Goal: Transaction & Acquisition: Purchase product/service

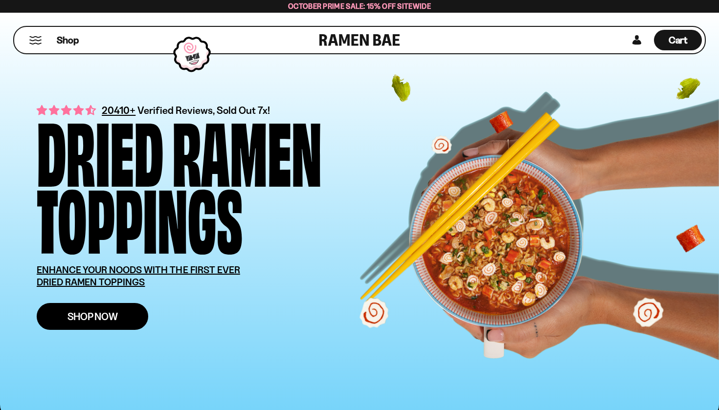
click at [69, 321] on span "Shop Now" at bounding box center [93, 317] width 50 height 10
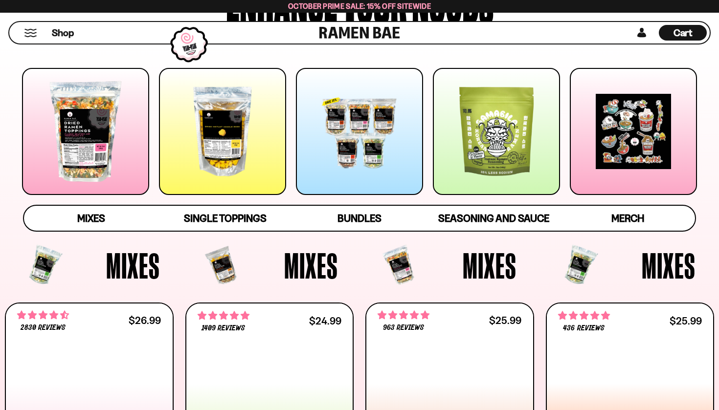
scroll to position [169, 0]
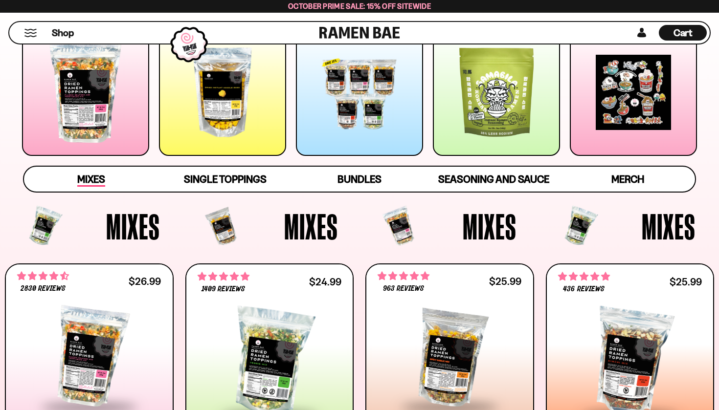
click at [106, 189] on link "Mixes" at bounding box center [91, 179] width 134 height 25
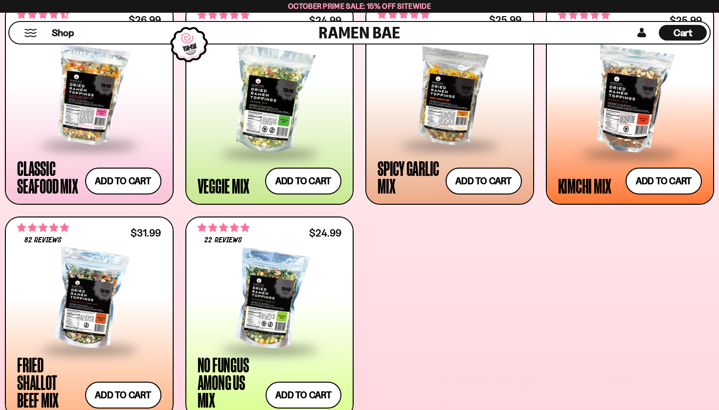
scroll to position [435, 0]
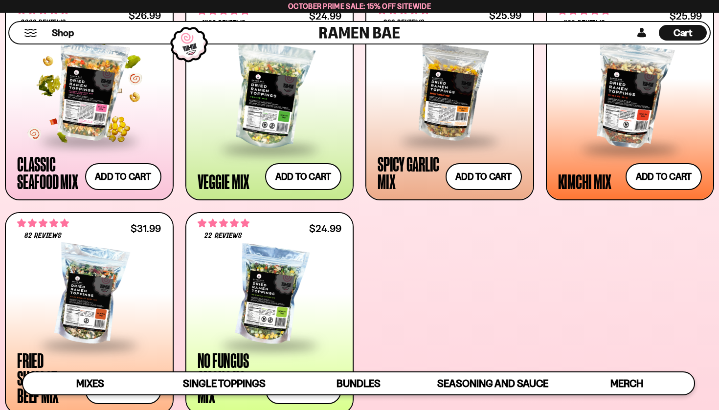
click at [99, 96] on div at bounding box center [89, 91] width 144 height 98
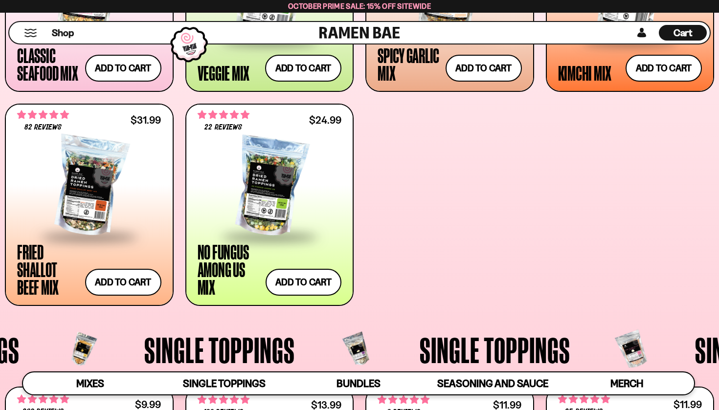
scroll to position [553, 0]
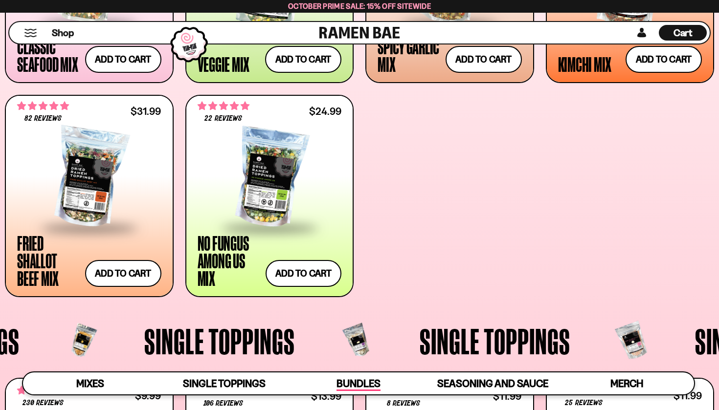
click at [355, 378] on span "Bundles" at bounding box center [359, 385] width 44 height 14
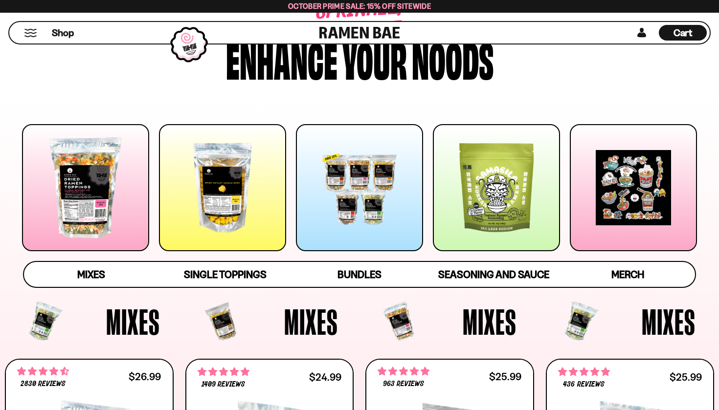
scroll to position [73, 0]
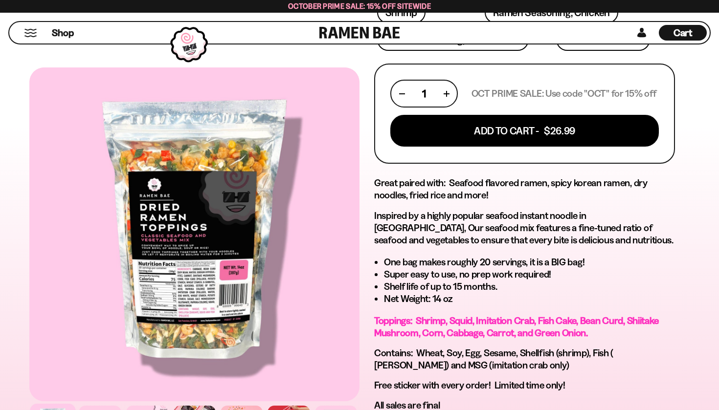
scroll to position [420, 0]
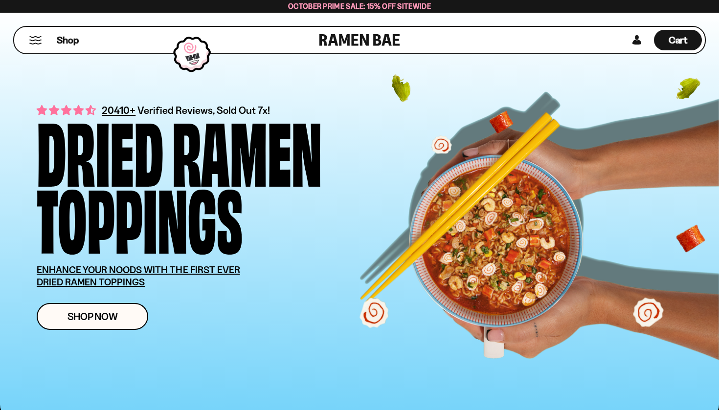
click at [40, 40] on button "Mobile Menu Trigger" at bounding box center [35, 40] width 13 height 8
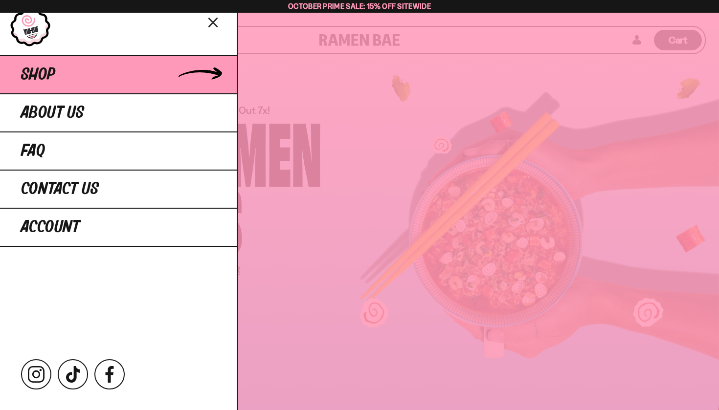
click at [35, 79] on span "Shop" at bounding box center [38, 75] width 34 height 18
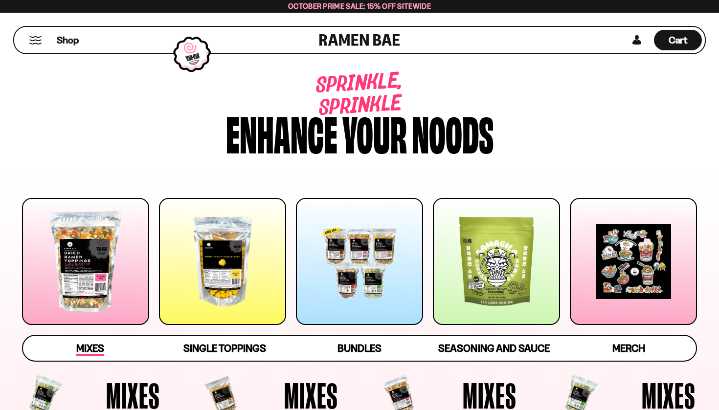
click at [96, 361] on link "Mixes" at bounding box center [90, 348] width 135 height 25
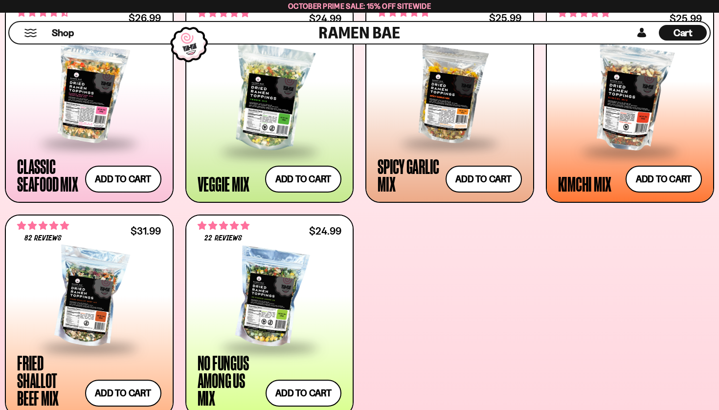
scroll to position [435, 0]
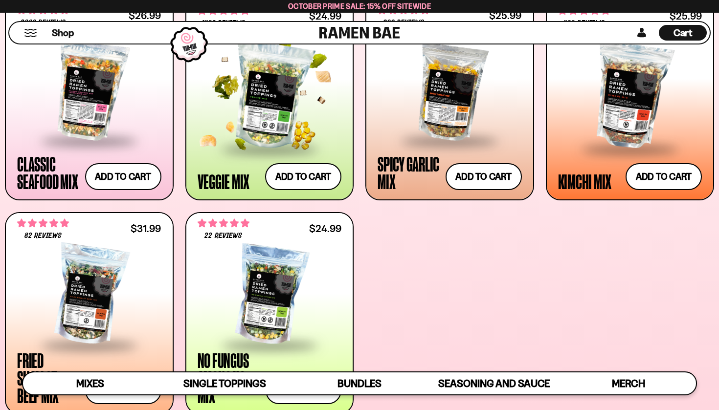
click at [266, 102] on div at bounding box center [270, 96] width 144 height 104
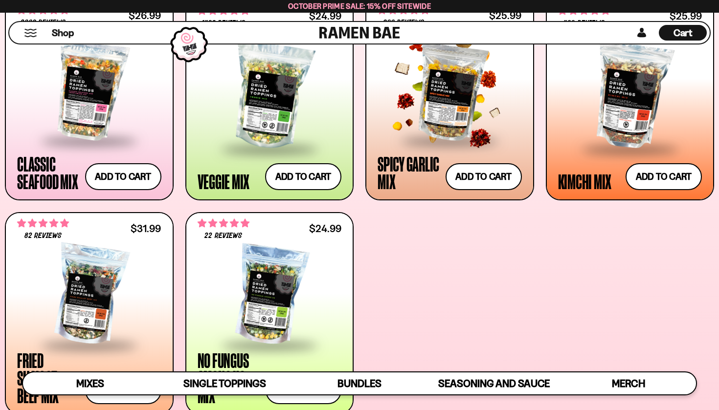
click at [447, 106] on div at bounding box center [450, 91] width 144 height 98
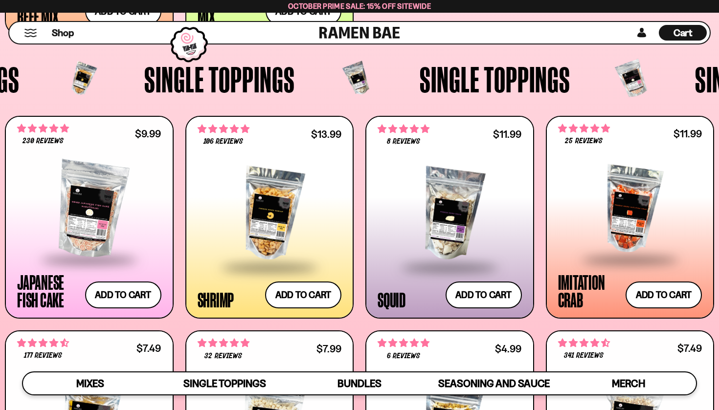
scroll to position [830, 0]
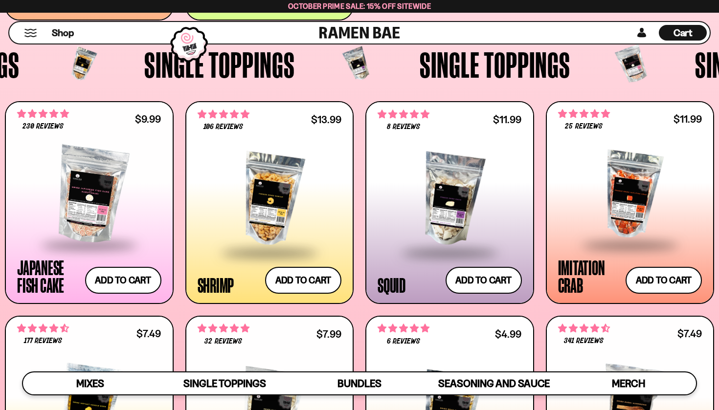
click at [274, 192] on div at bounding box center [270, 200] width 144 height 104
click at [630, 196] on div at bounding box center [630, 195] width 144 height 98
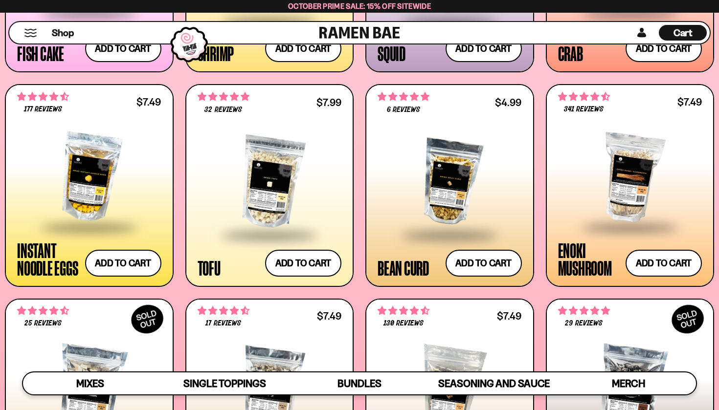
scroll to position [1062, 0]
click at [76, 202] on div at bounding box center [89, 177] width 144 height 98
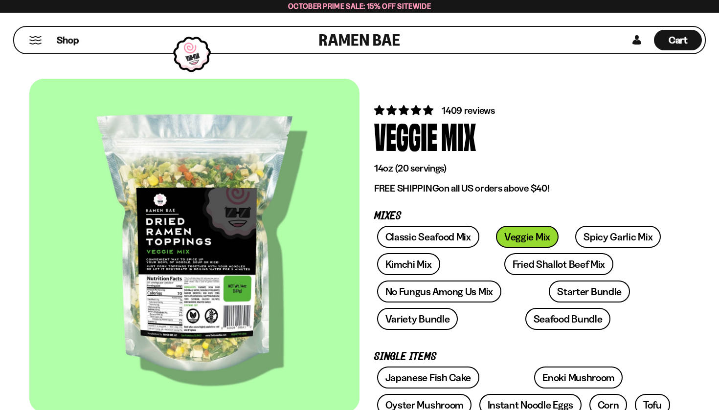
click at [182, 263] on div at bounding box center [194, 246] width 330 height 334
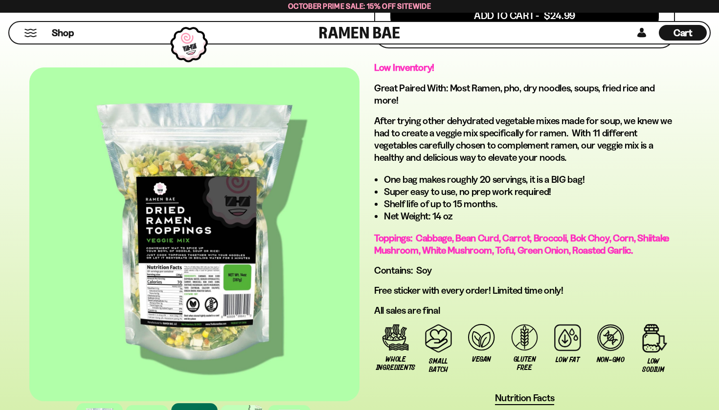
scroll to position [528, 0]
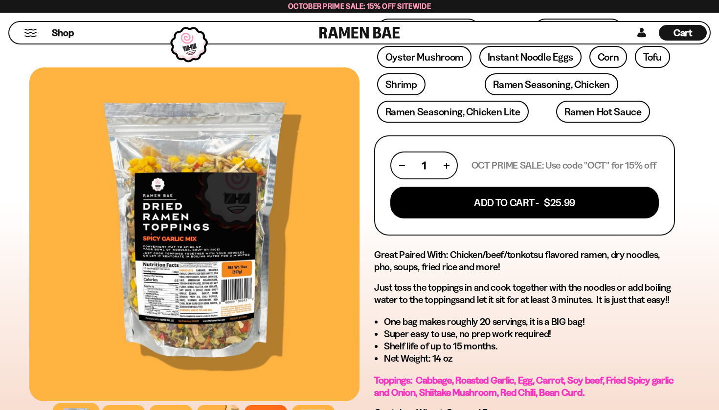
scroll to position [447, 0]
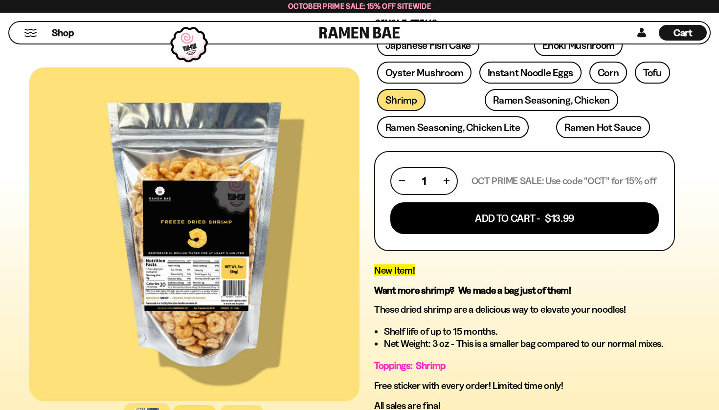
scroll to position [318, 0]
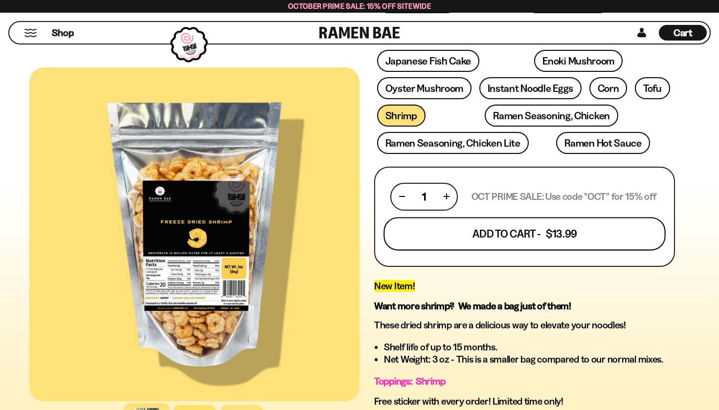
click at [527, 233] on button "Add To Cart - $13.99" at bounding box center [525, 233] width 282 height 33
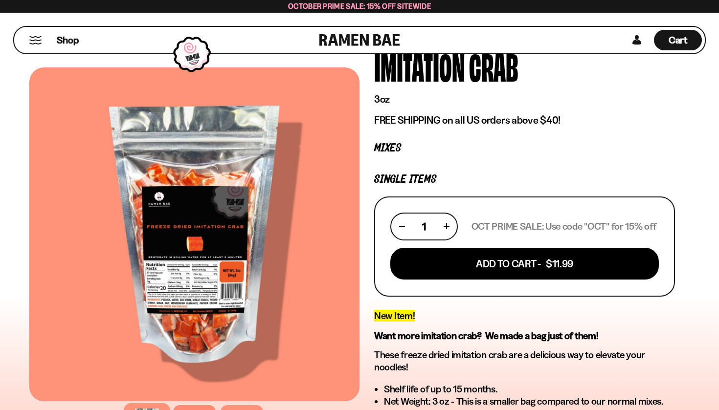
scroll to position [69, 0]
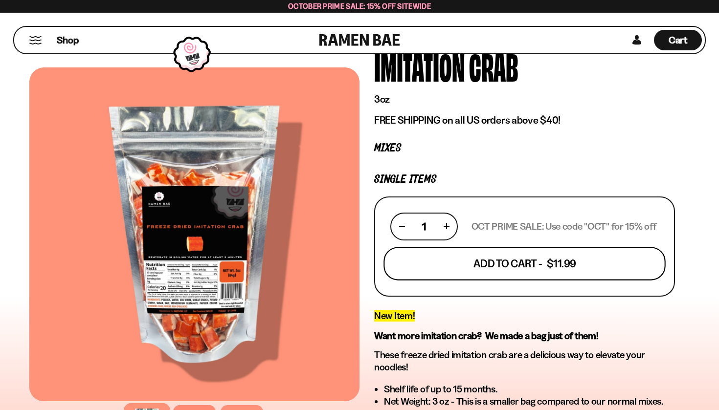
click at [502, 265] on button "Add To Cart - $11.99" at bounding box center [525, 263] width 282 height 33
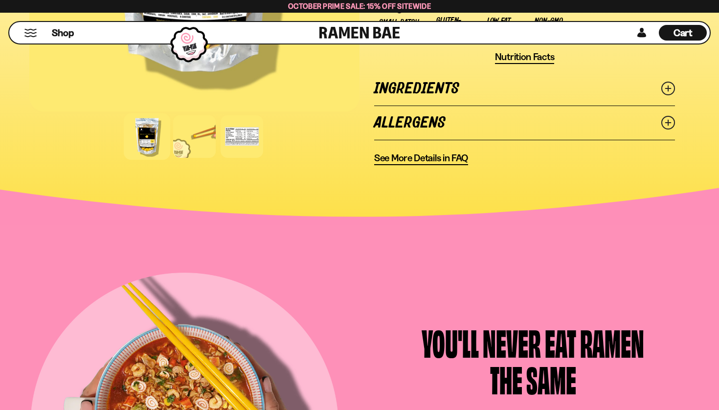
scroll to position [813, 0]
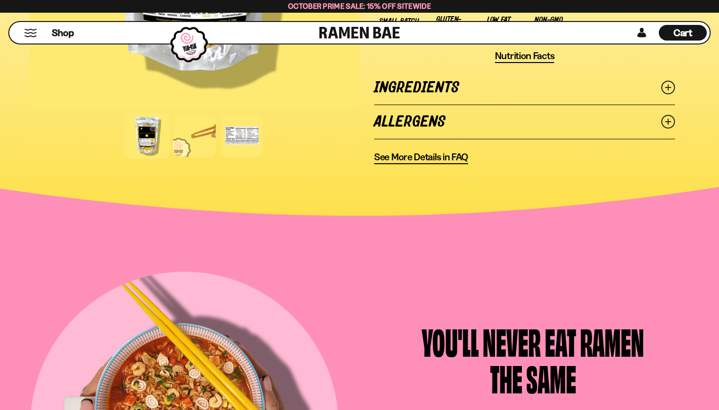
click at [439, 88] on link "Ingredients" at bounding box center [524, 88] width 301 height 34
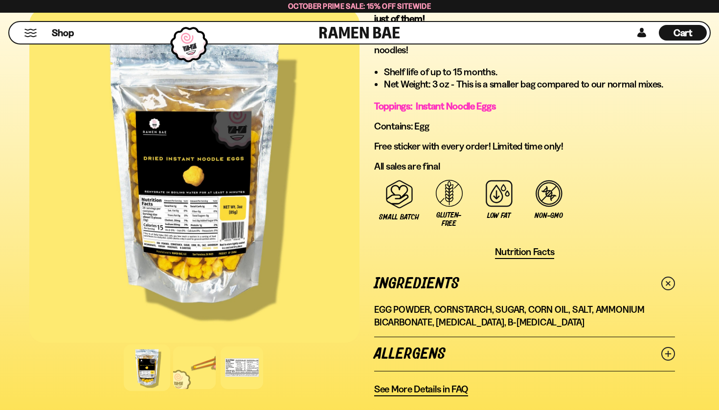
scroll to position [563, 0]
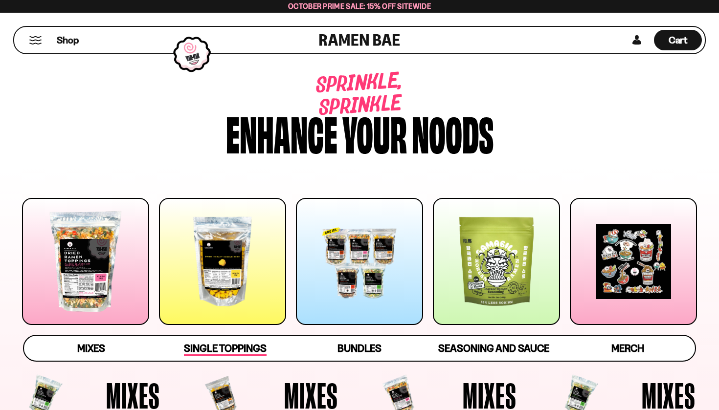
click at [217, 352] on span "Single Toppings" at bounding box center [225, 349] width 83 height 14
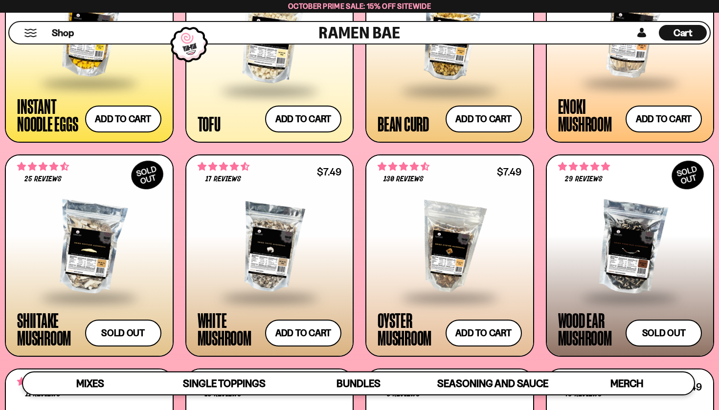
scroll to position [1211, 0]
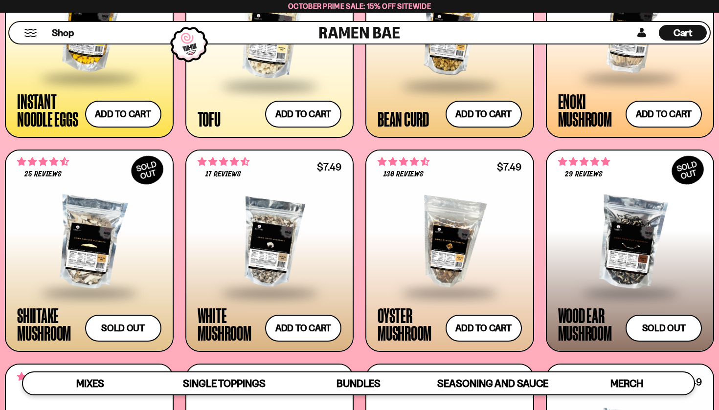
click at [261, 63] on div at bounding box center [270, 33] width 144 height 104
click at [270, 244] on div at bounding box center [270, 243] width 144 height 98
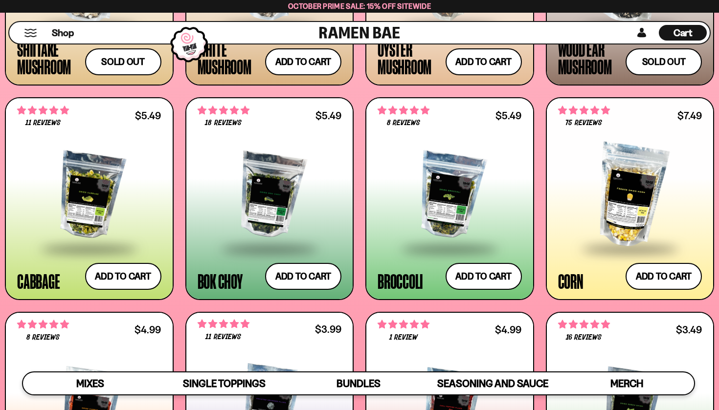
scroll to position [1480, 0]
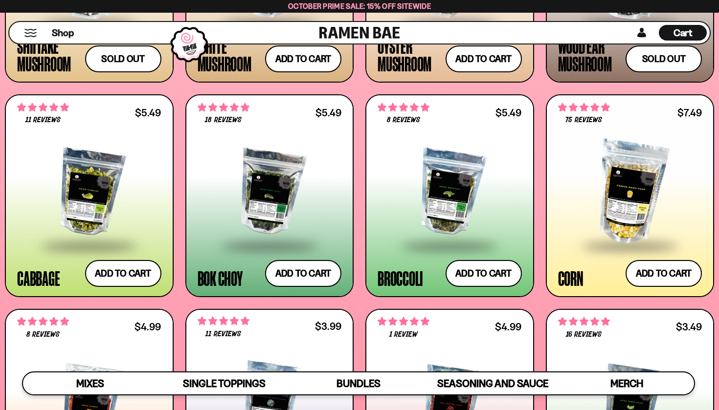
click at [83, 204] on div at bounding box center [89, 193] width 144 height 104
click at [427, 198] on div at bounding box center [450, 193] width 144 height 104
click at [664, 274] on button "Add to cart Add ― Regular price $7.49 Regular price Sale price $7.49 Unit price…" at bounding box center [664, 273] width 80 height 28
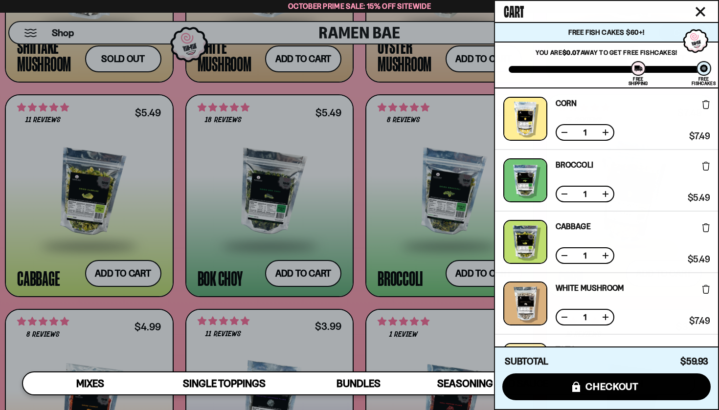
click at [364, 301] on div at bounding box center [359, 205] width 719 height 410
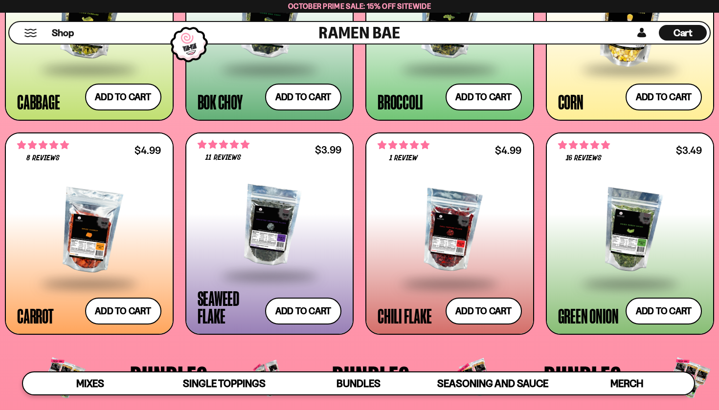
scroll to position [0, 0]
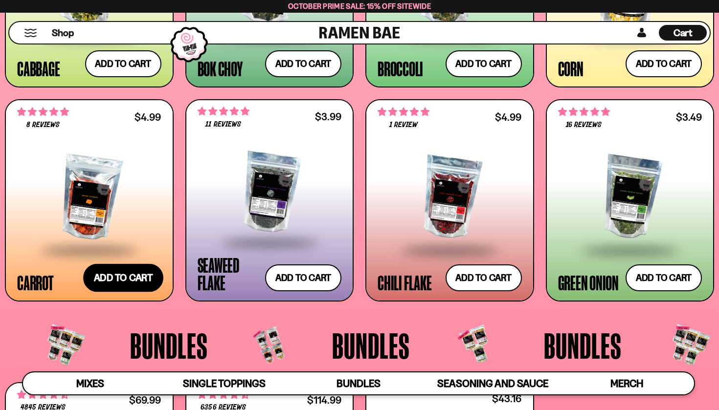
click at [115, 273] on button "Add to cart Add ― Regular price $4.99 Regular price Sale price $4.99 Unit price…" at bounding box center [123, 278] width 80 height 28
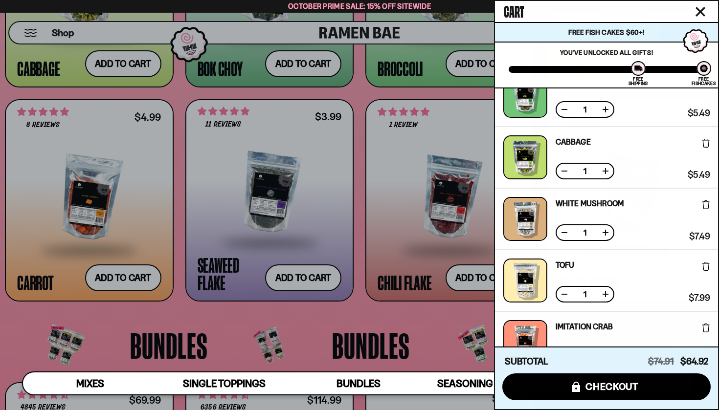
click at [353, 312] on div at bounding box center [359, 205] width 719 height 410
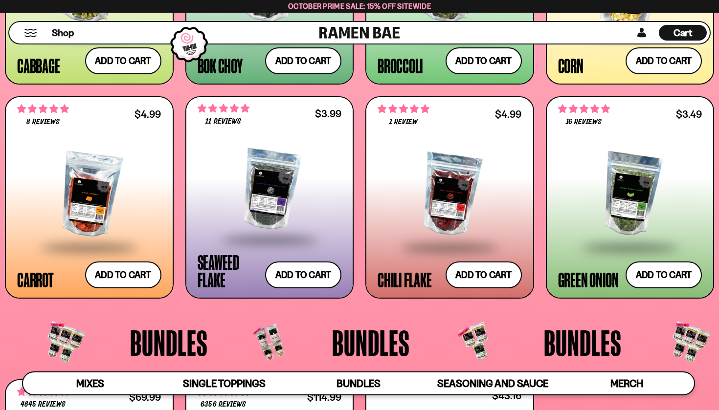
scroll to position [230, 0]
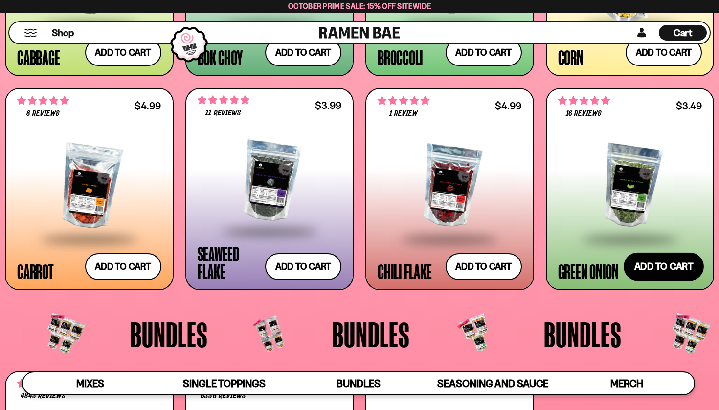
click at [656, 264] on button "Add to cart Add ― Regular price $3.49 Regular price Sale price $3.49 Unit price…" at bounding box center [664, 267] width 80 height 28
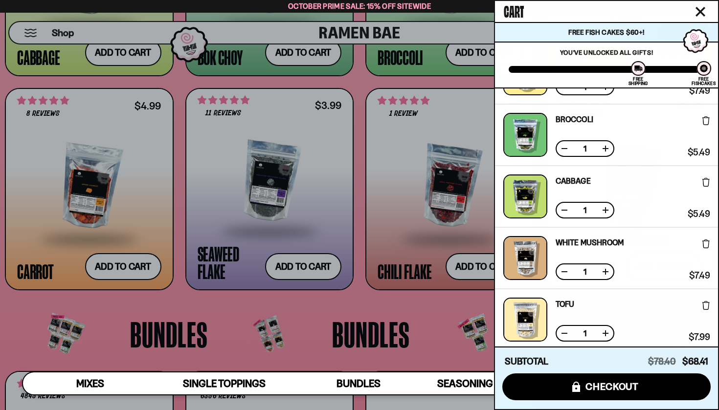
click at [357, 301] on div at bounding box center [359, 205] width 719 height 410
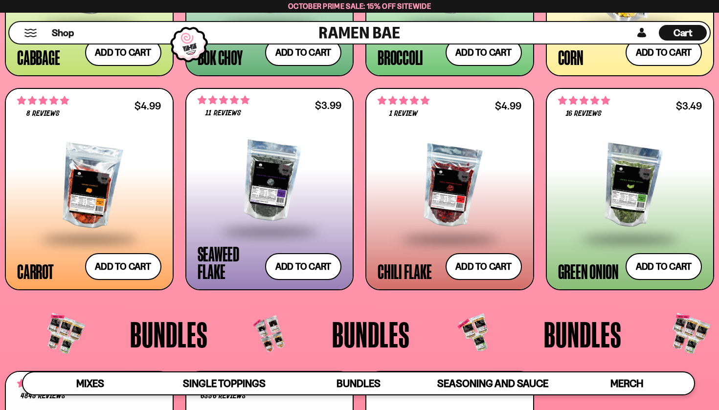
scroll to position [392, 0]
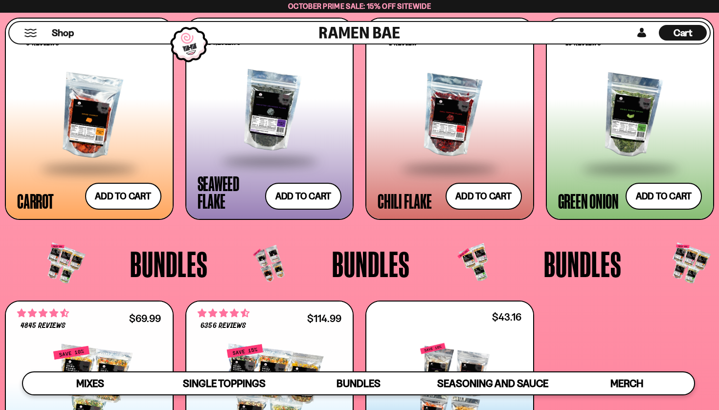
click at [676, 34] on span "Cart" at bounding box center [683, 33] width 19 height 12
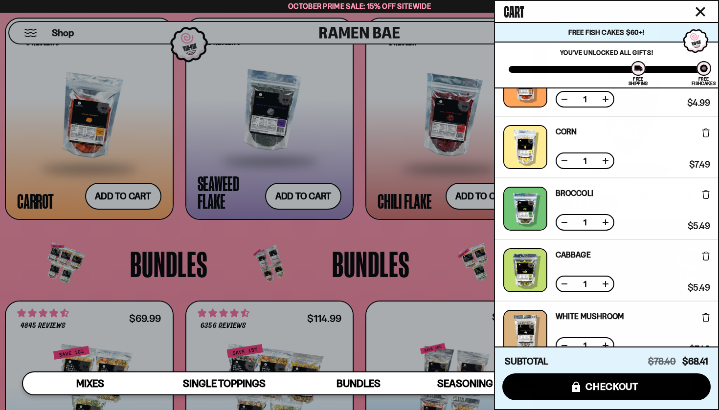
scroll to position [0, 0]
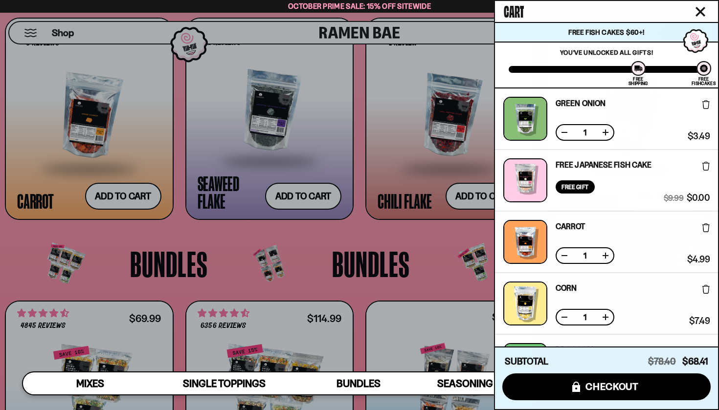
click at [701, 12] on icon "Close cart" at bounding box center [700, 11] width 9 height 9
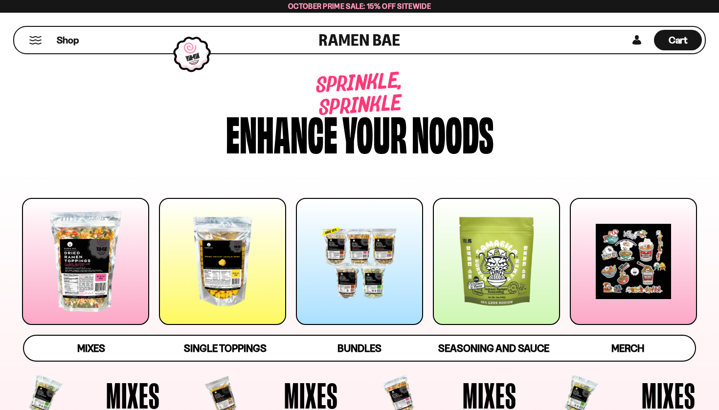
click at [341, 6] on span "October Prime Sale: 15% off Sitewide" at bounding box center [359, 5] width 143 height 9
click at [38, 37] on button "Mobile Menu Trigger" at bounding box center [35, 40] width 13 height 8
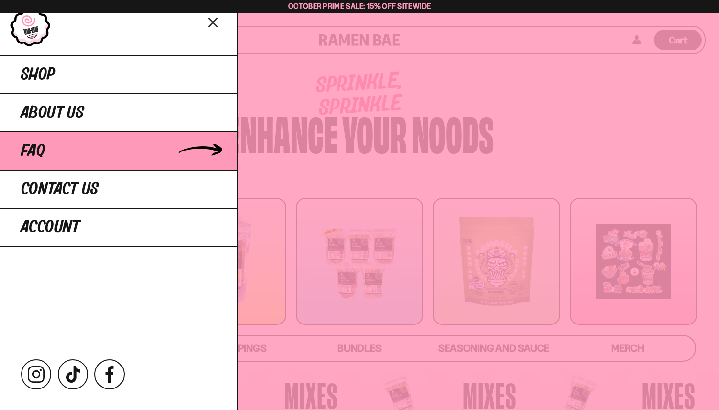
click at [45, 157] on span "FAQ" at bounding box center [33, 151] width 24 height 18
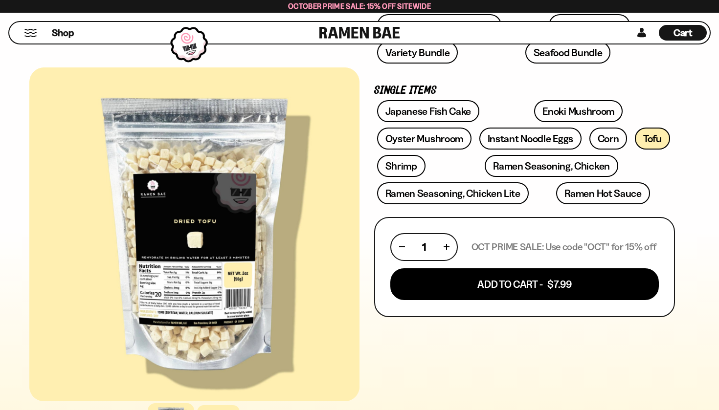
scroll to position [274, 0]
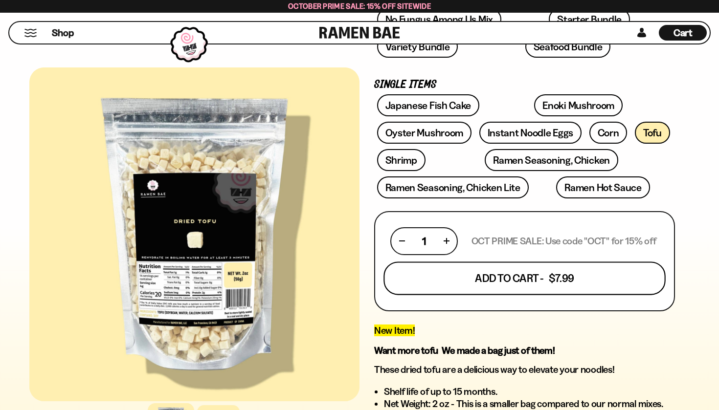
click at [505, 278] on button "Add To Cart - $7.99" at bounding box center [525, 278] width 282 height 33
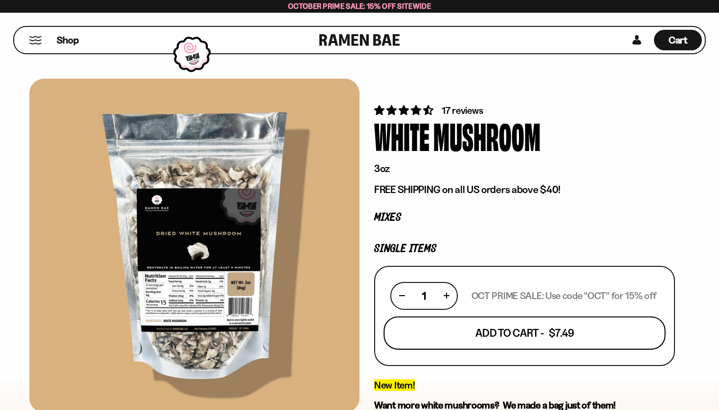
click at [495, 337] on button "Add To Cart - $7.49" at bounding box center [525, 333] width 282 height 33
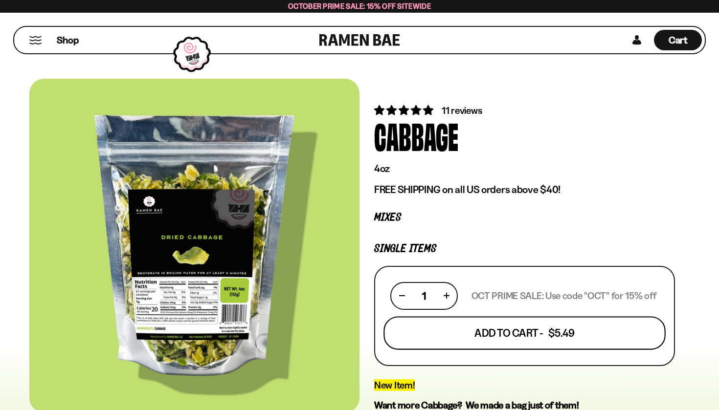
click at [504, 336] on button "Add To Cart - $5.49" at bounding box center [525, 333] width 282 height 33
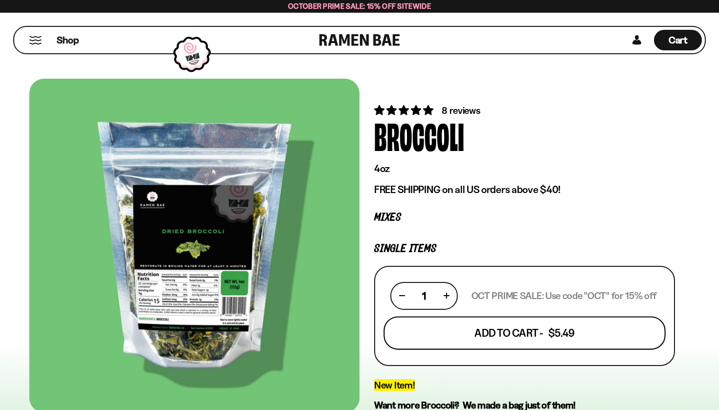
click at [504, 337] on button "Add To Cart - $5.49" at bounding box center [525, 333] width 282 height 33
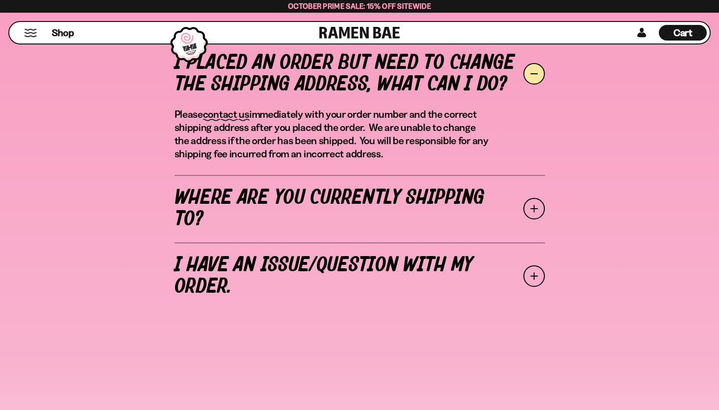
scroll to position [379, 0]
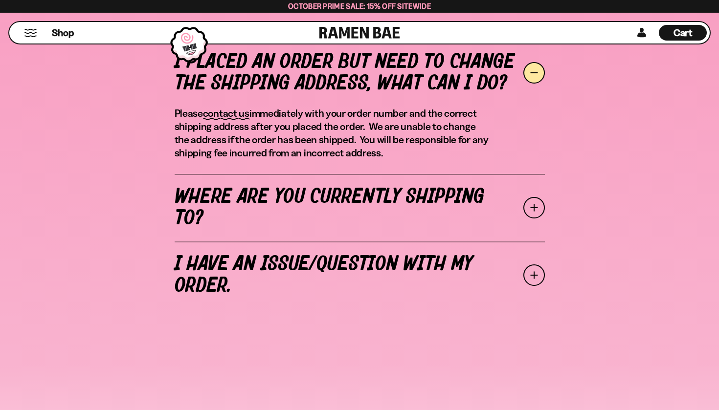
click at [338, 197] on link "Where are you currently shipping to?" at bounding box center [360, 208] width 370 height 68
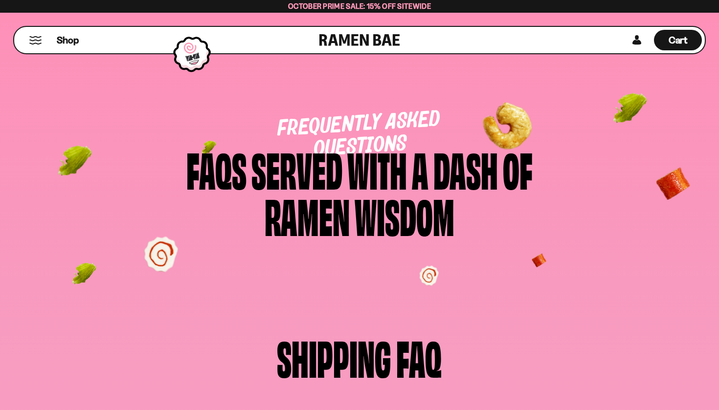
scroll to position [0, 0]
click at [59, 39] on span "Shop" at bounding box center [68, 40] width 24 height 15
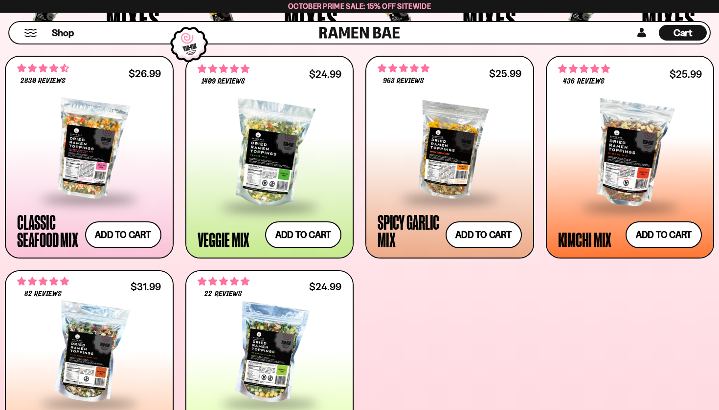
scroll to position [381, 0]
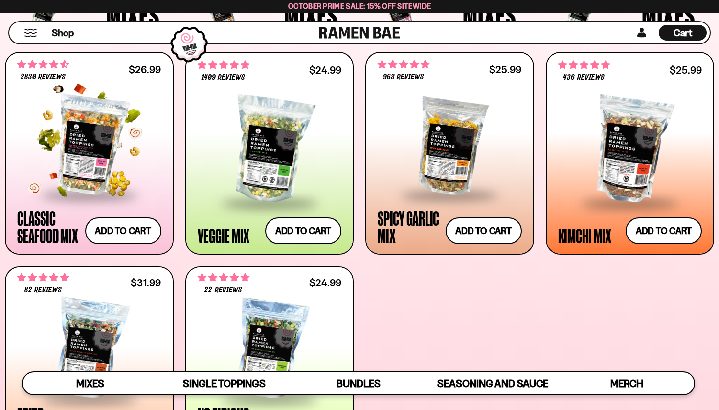
click at [96, 135] on div at bounding box center [89, 145] width 144 height 98
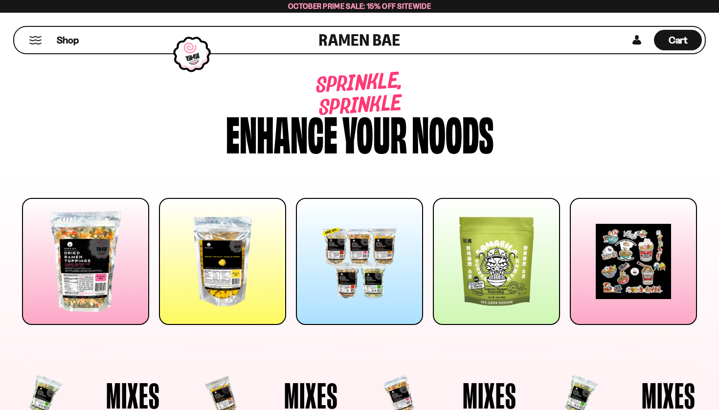
scroll to position [0, 0]
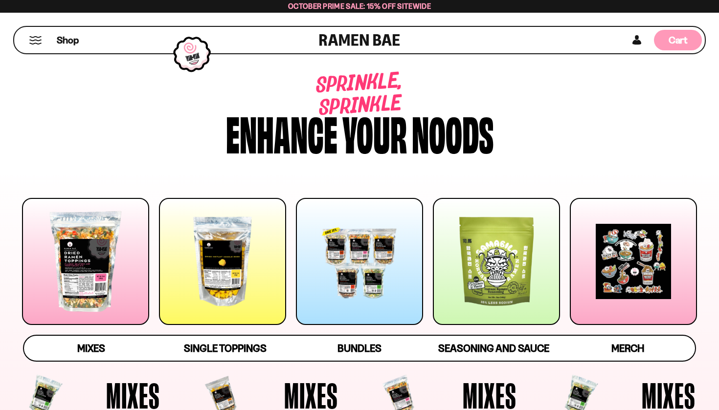
click at [675, 40] on span "Cart" at bounding box center [678, 40] width 19 height 12
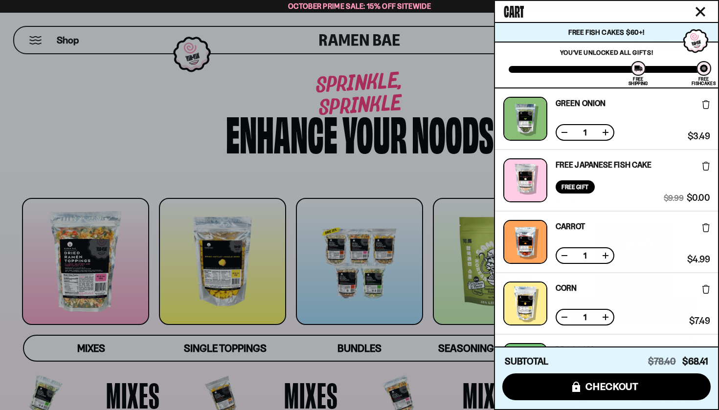
scroll to position [35, 0]
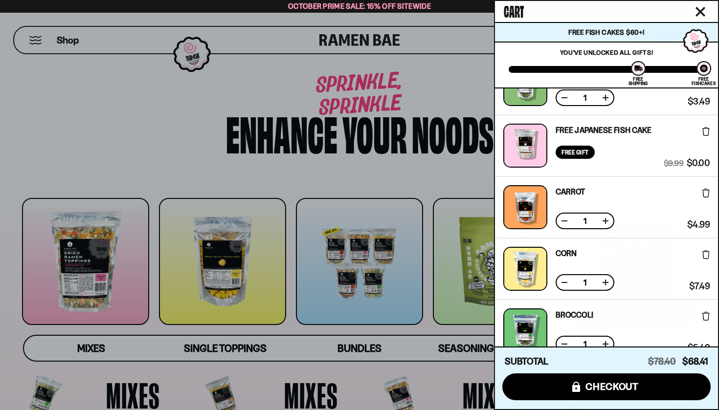
click at [448, 82] on div at bounding box center [359, 205] width 719 height 410
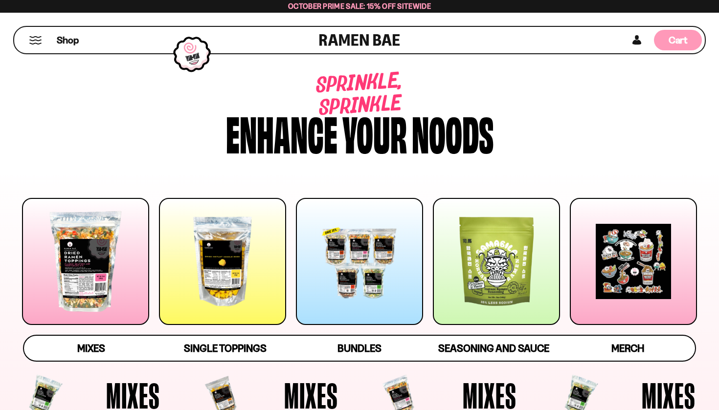
click at [673, 38] on span "Cart" at bounding box center [678, 40] width 19 height 12
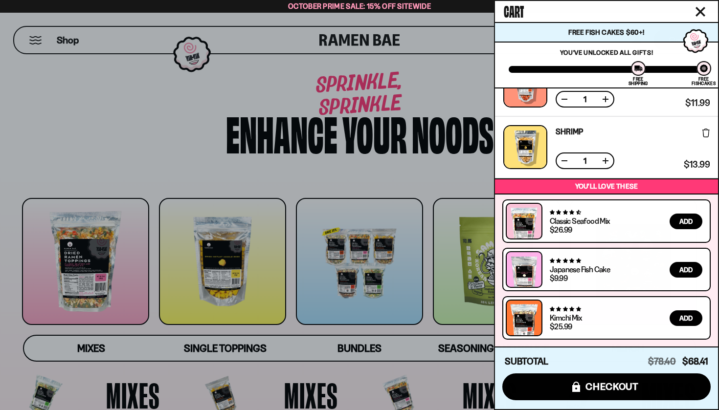
scroll to position [526, 0]
click at [429, 65] on div at bounding box center [359, 205] width 719 height 410
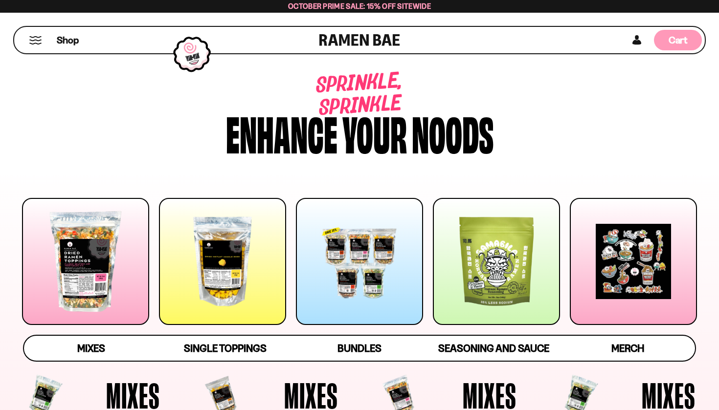
click at [679, 38] on span "Cart" at bounding box center [678, 40] width 19 height 12
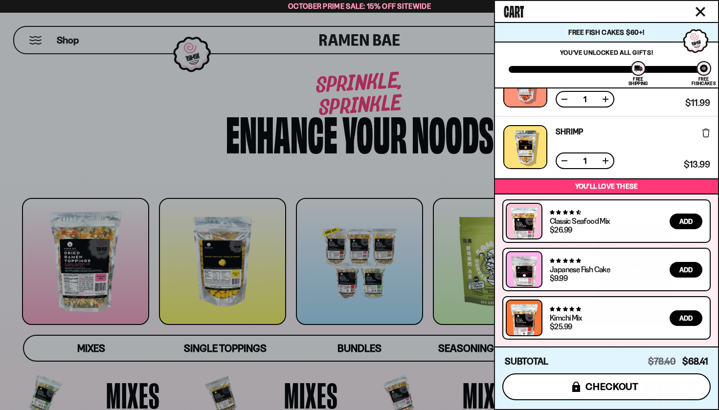
click at [604, 392] on span "checkout" at bounding box center [612, 387] width 53 height 11
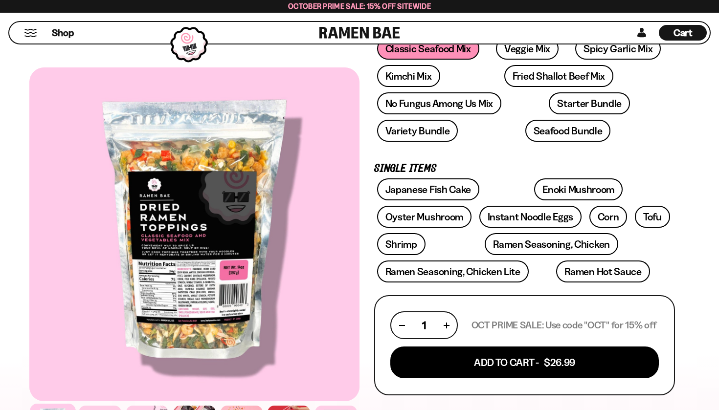
scroll to position [190, 0]
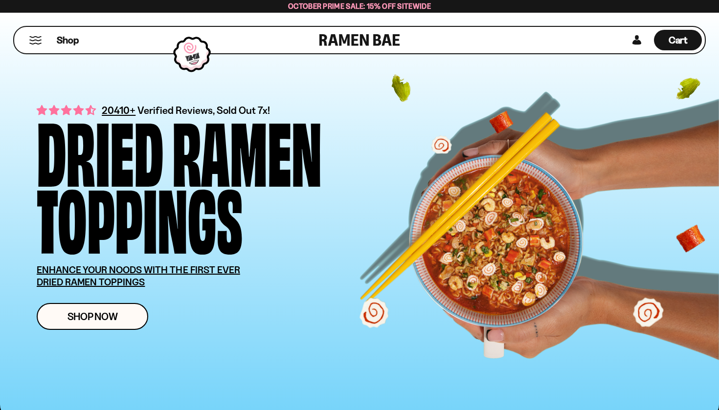
click at [36, 38] on button "Mobile Menu Trigger" at bounding box center [35, 40] width 13 height 8
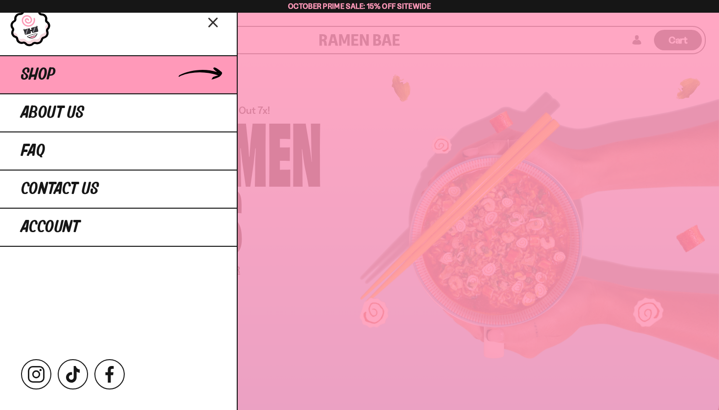
click at [87, 75] on link "Shop" at bounding box center [118, 74] width 237 height 38
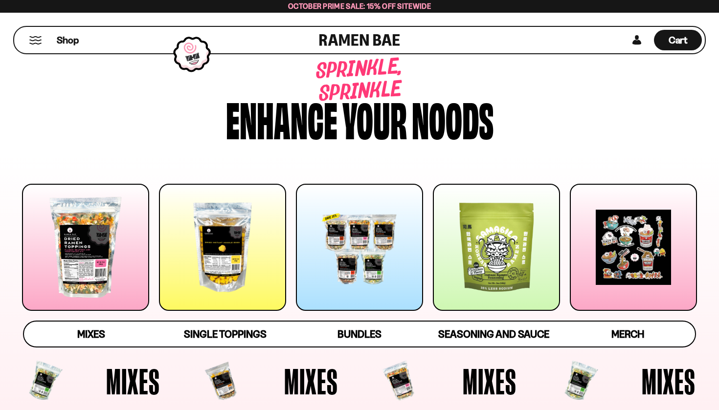
scroll to position [18, 0]
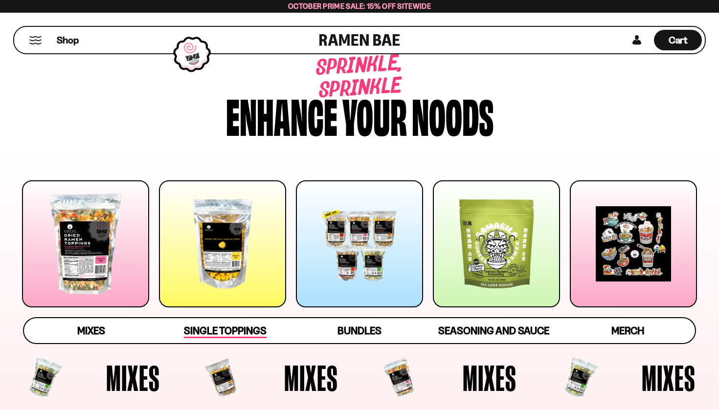
click at [232, 333] on span "Single Toppings" at bounding box center [225, 332] width 83 height 14
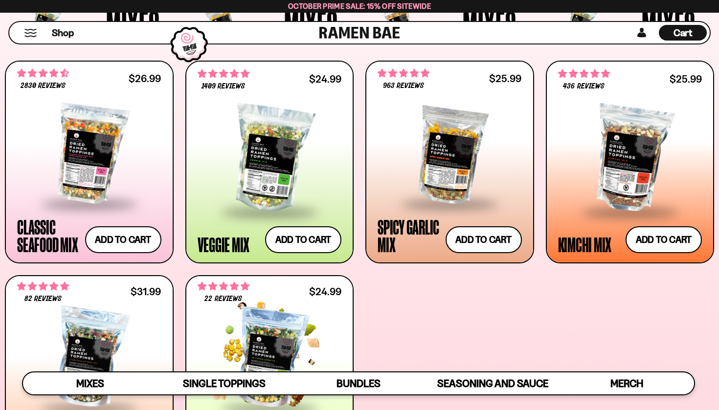
scroll to position [373, 0]
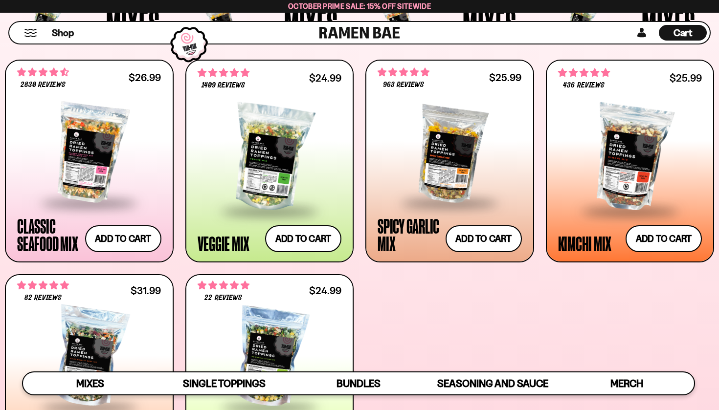
click at [676, 33] on span "Cart" at bounding box center [683, 33] width 19 height 12
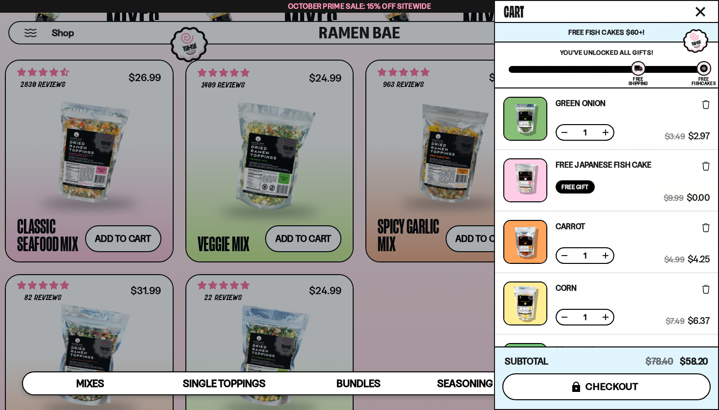
click at [637, 388] on span "checkout" at bounding box center [612, 387] width 53 height 11
